Goal: Find specific page/section: Find specific page/section

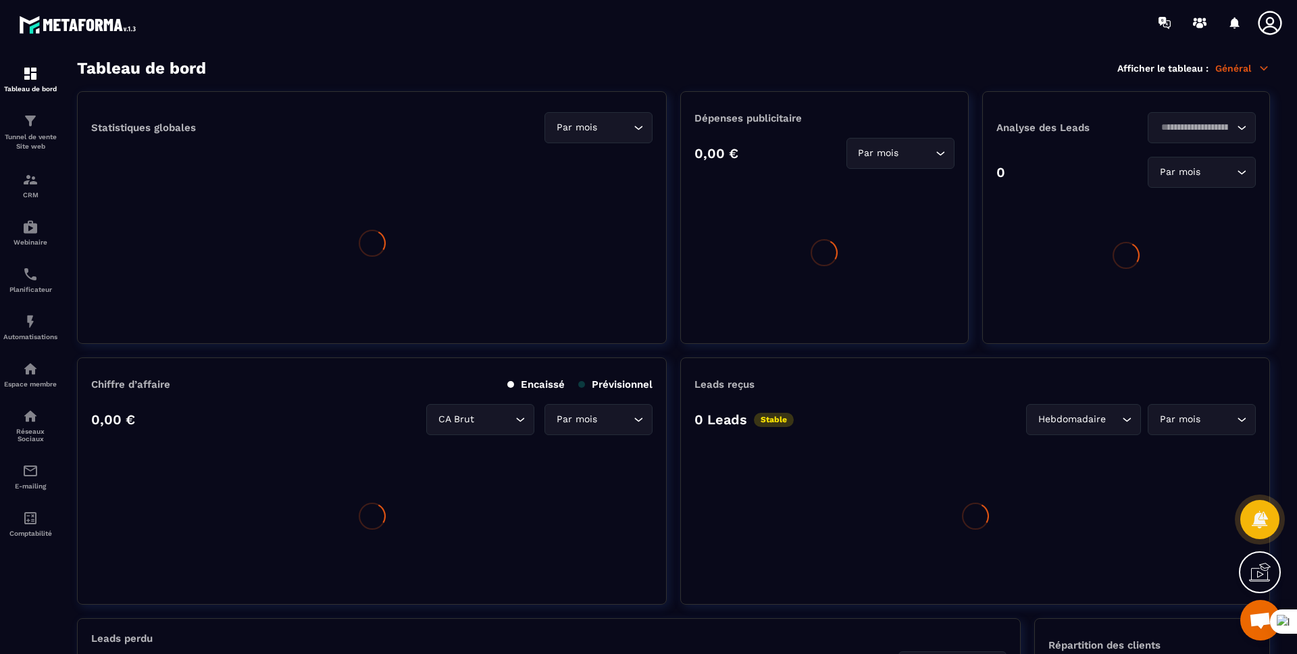
click at [1265, 27] on icon at bounding box center [1269, 23] width 24 height 24
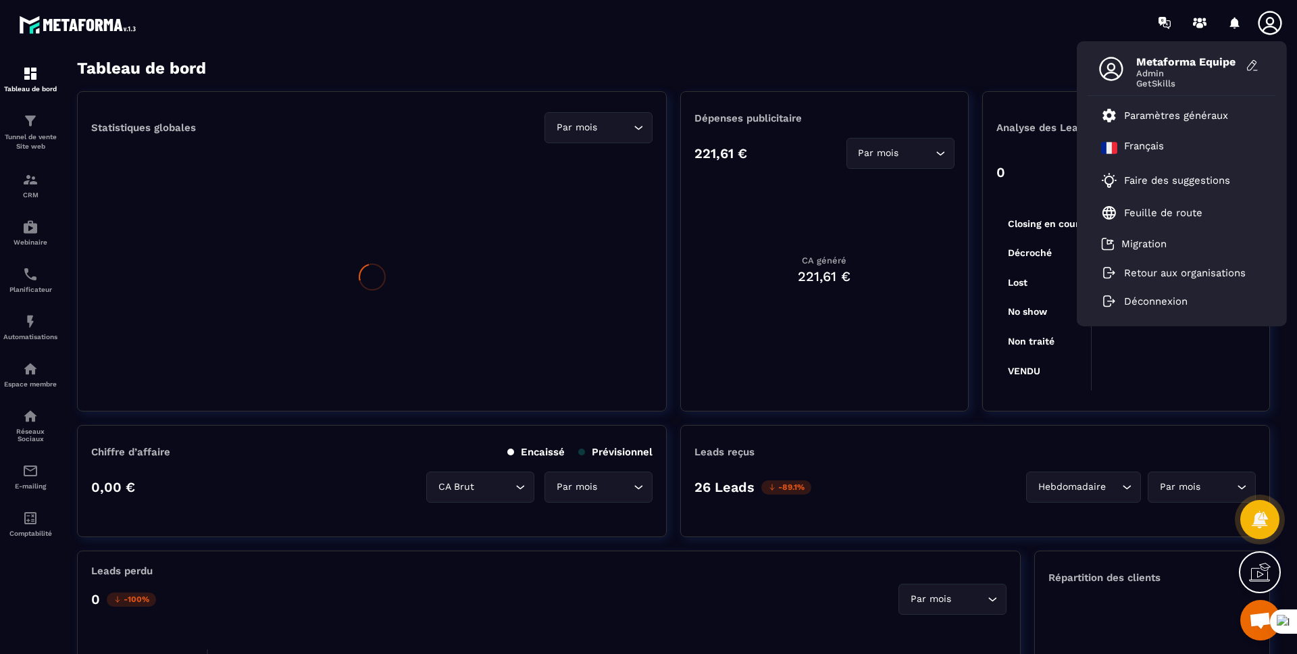
click at [1265, 28] on icon at bounding box center [1269, 23] width 24 height 24
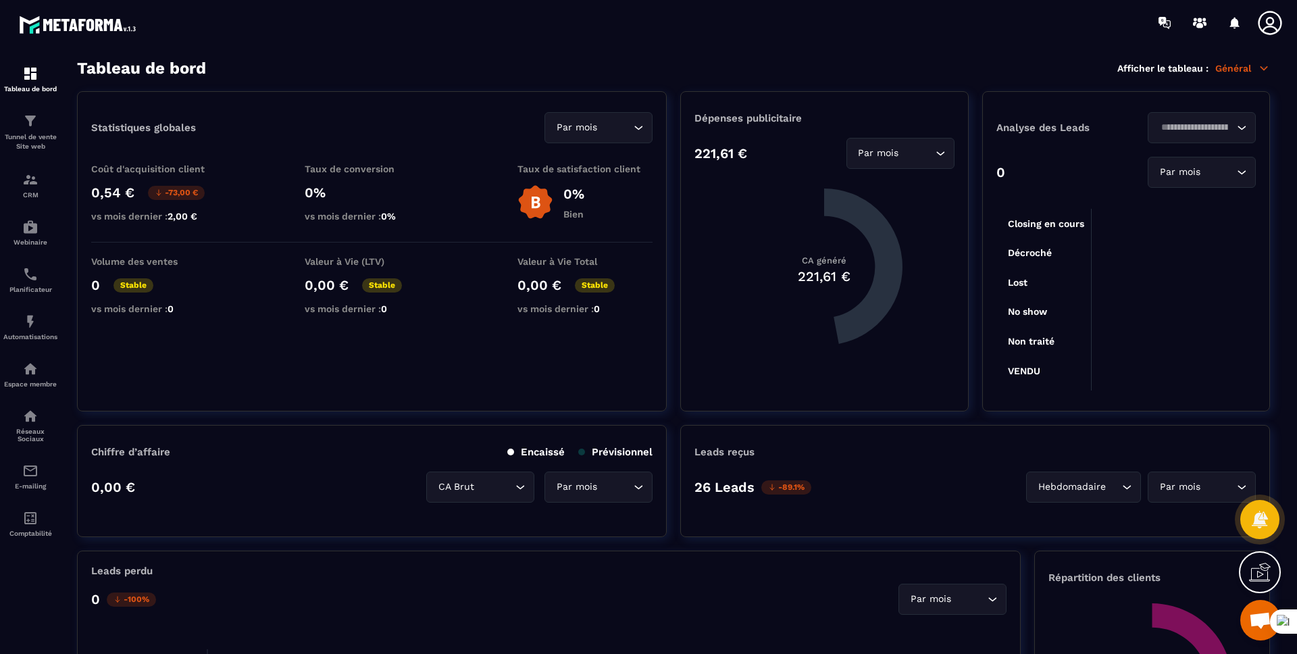
click at [1265, 28] on icon at bounding box center [1269, 23] width 24 height 24
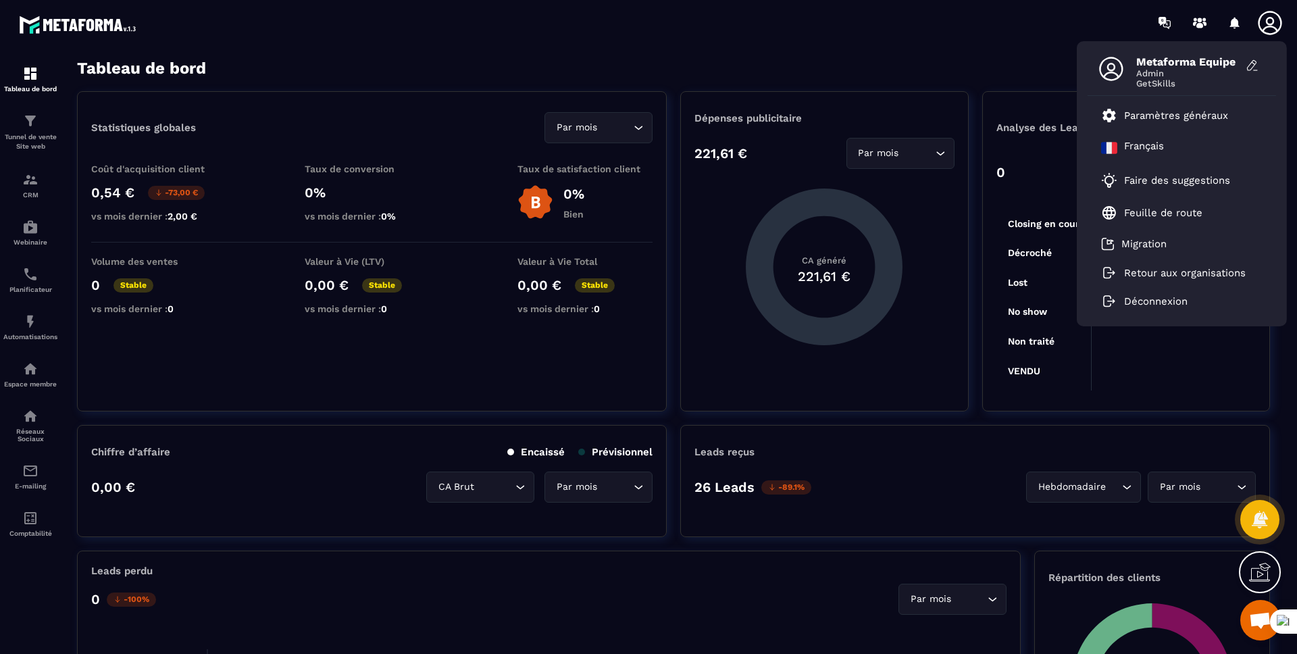
click at [973, 65] on div "Tableau de bord Afficher le tableau : Général" at bounding box center [673, 68] width 1193 height 19
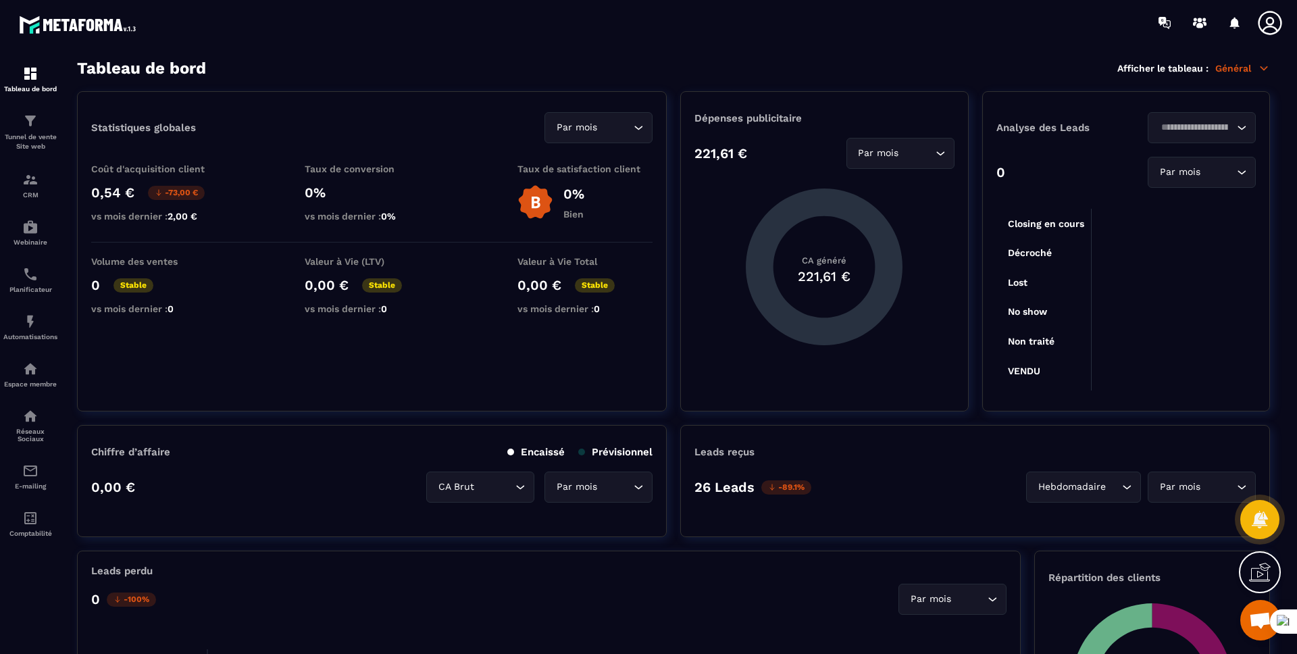
click at [1237, 72] on p "Général" at bounding box center [1242, 68] width 55 height 12
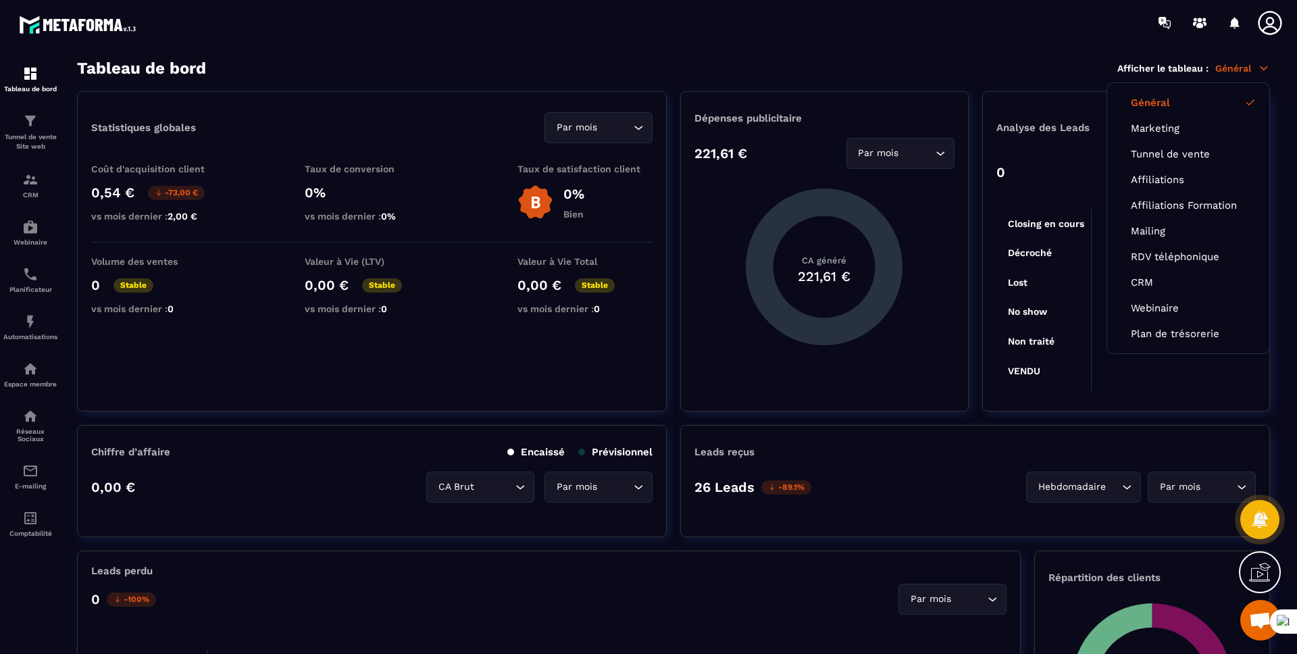
click at [1239, 69] on p "Général" at bounding box center [1242, 68] width 55 height 12
click at [1212, 99] on link "Général" at bounding box center [1188, 103] width 115 height 12
click at [1178, 104] on link "Général" at bounding box center [1188, 103] width 115 height 12
click at [1153, 103] on link "Général" at bounding box center [1188, 103] width 115 height 12
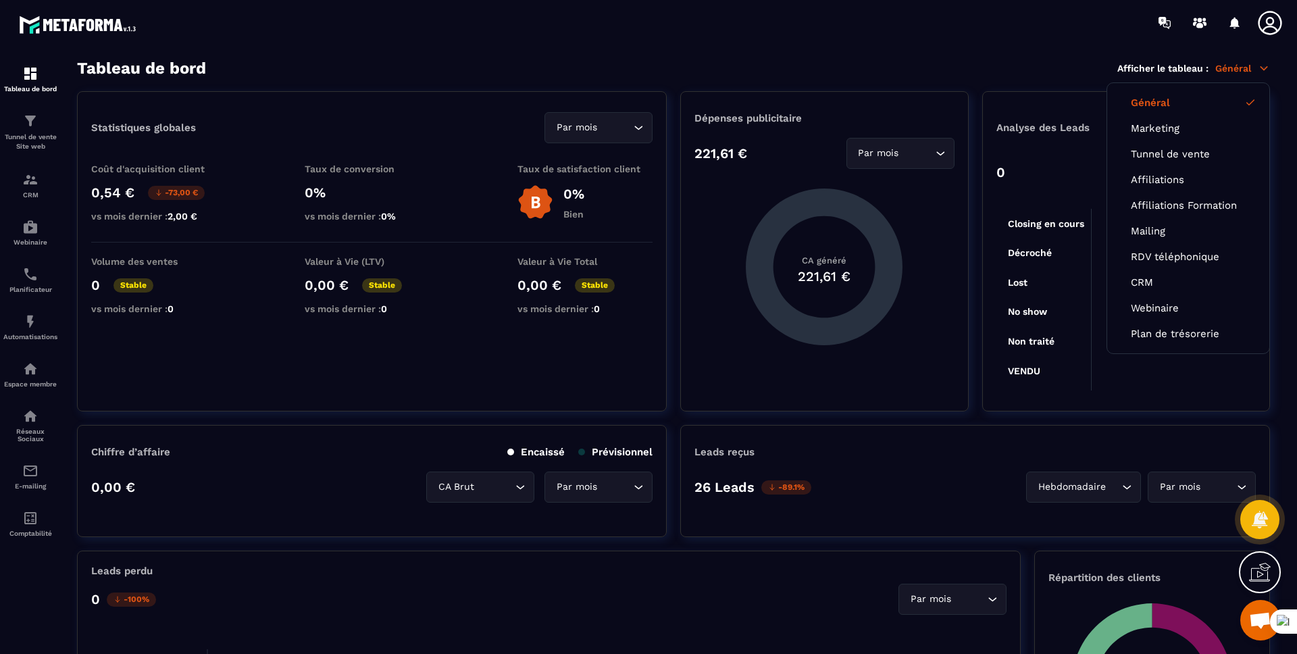
click at [1153, 103] on link "Général" at bounding box center [1188, 103] width 115 height 12
